Goal: Information Seeking & Learning: Learn about a topic

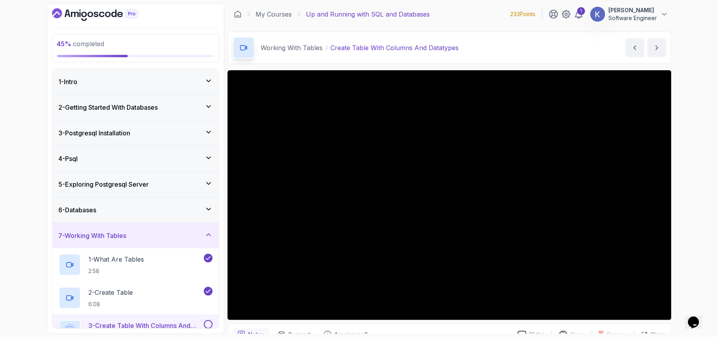
scroll to position [146, 0]
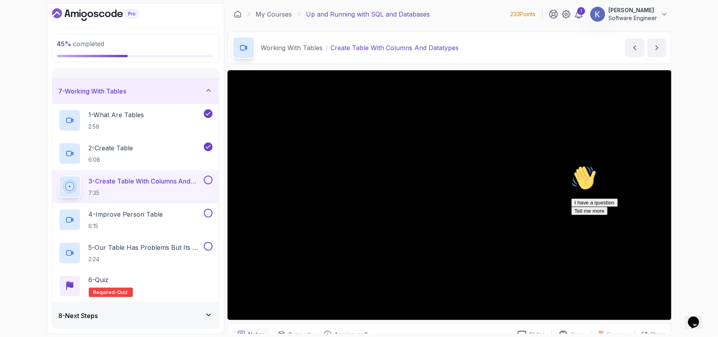
click at [209, 176] on button at bounding box center [208, 180] width 9 height 9
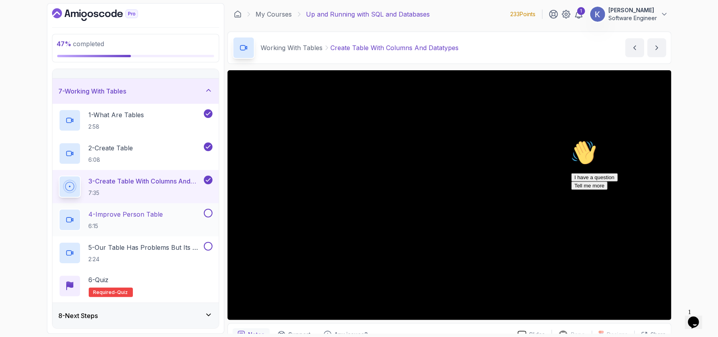
click at [182, 220] on div "4 - Improve Person Table 6:15" at bounding box center [131, 220] width 144 height 22
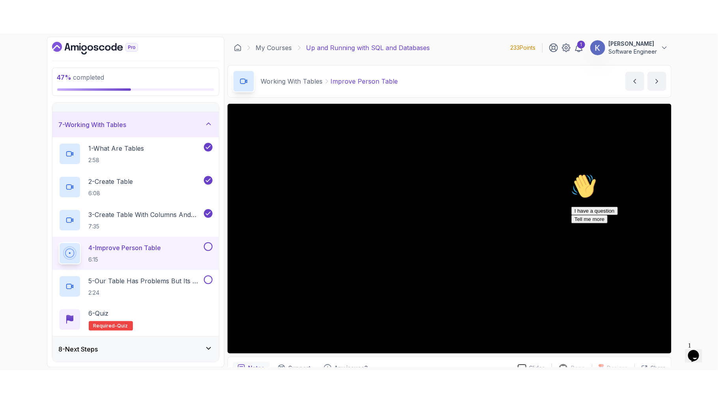
scroll to position [79, 0]
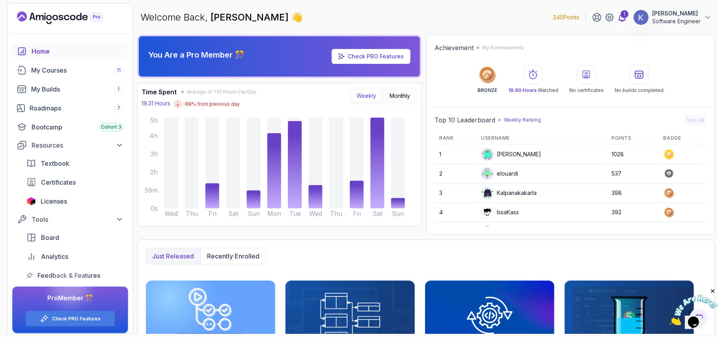
click at [624, 13] on div "1" at bounding box center [625, 14] width 8 height 8
